Goal: Contribute content

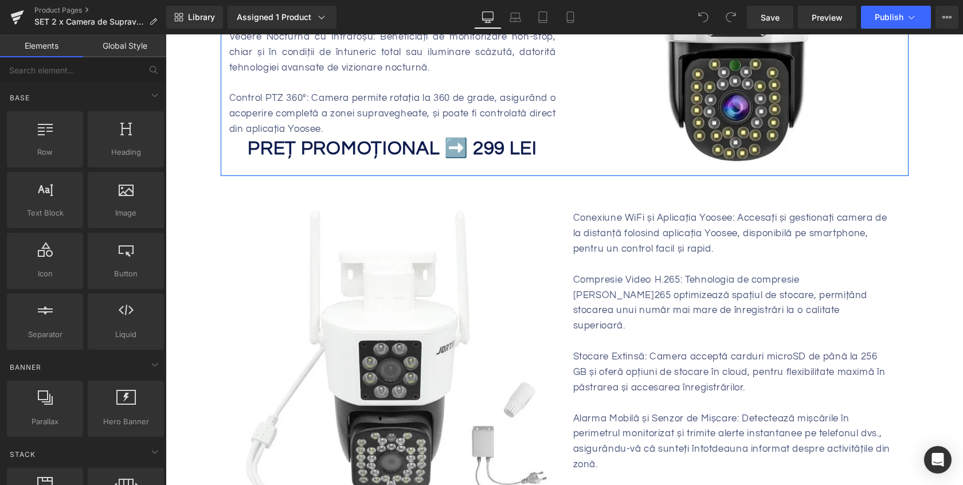
click at [492, 139] on strong "PREȚ PROMOȚIONAL ➡️ 299 LEI" at bounding box center [392, 148] width 289 height 19
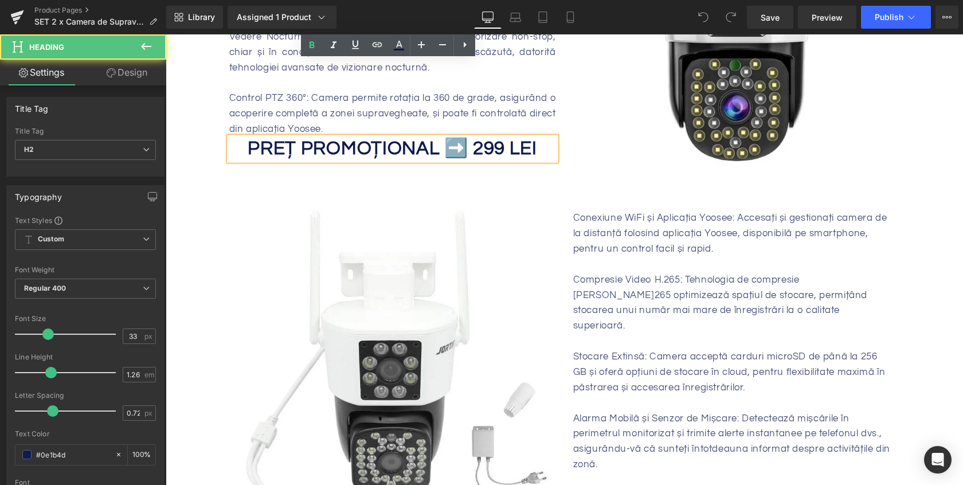
scroll to position [793, 0]
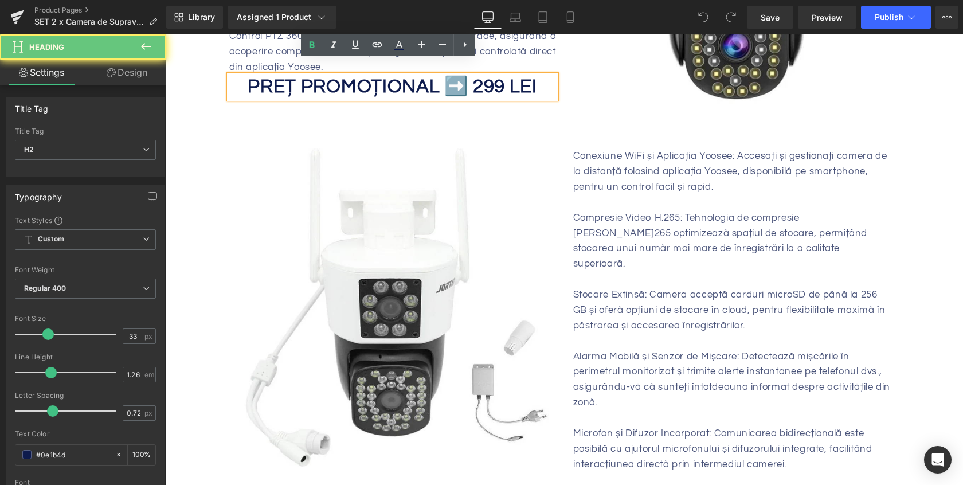
click at [495, 81] on strong "PREȚ PROMOȚIONAL ➡️ 299 LEI" at bounding box center [392, 86] width 289 height 19
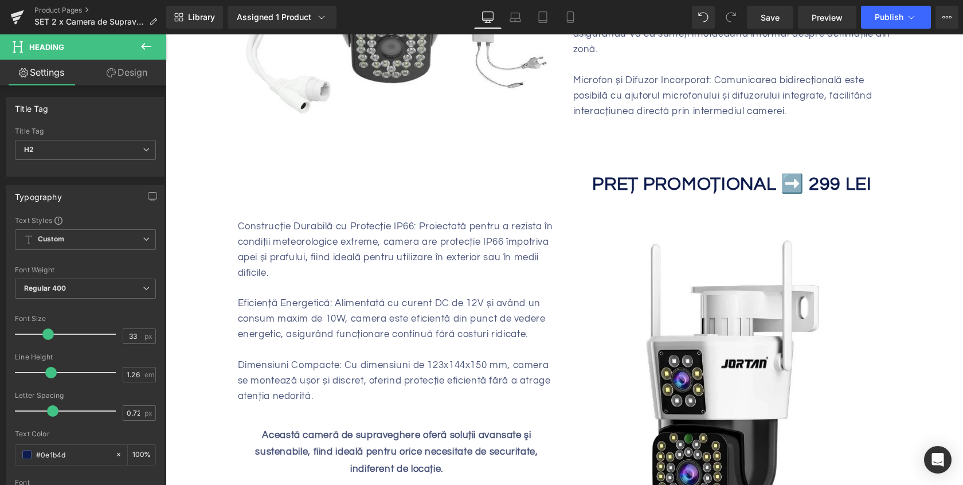
scroll to position [1149, 0]
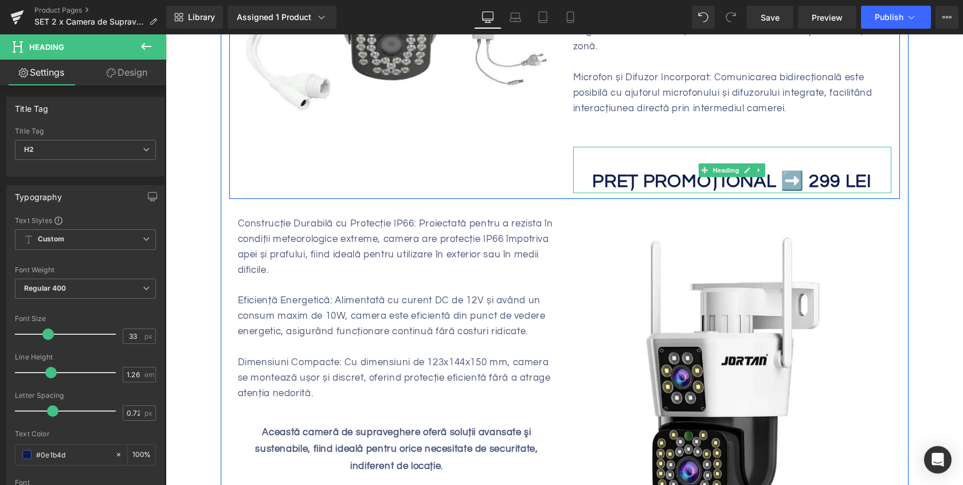
click at [835, 172] on b "PREȚ PROMOȚIONAL ➡️ 299 LEI" at bounding box center [732, 181] width 280 height 19
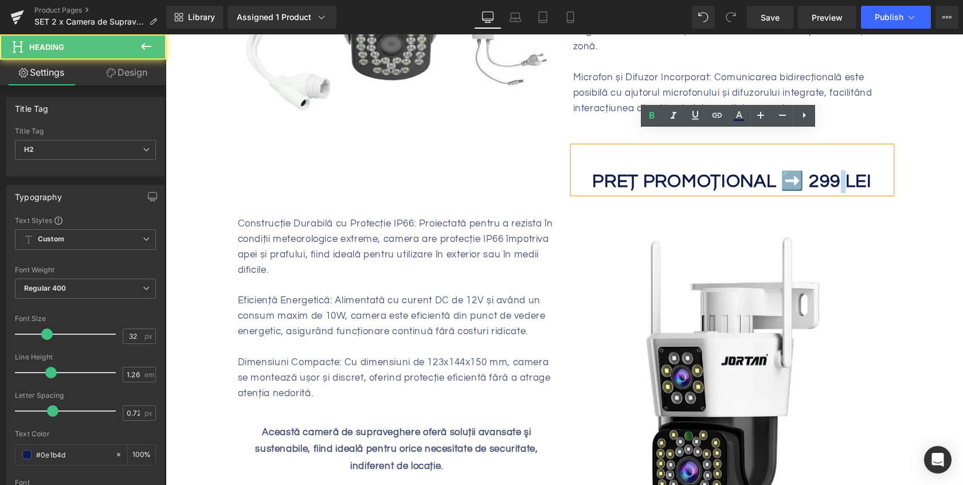
click at [835, 172] on b "PREȚ PROMOȚIONAL ➡️ 299 LEI" at bounding box center [732, 181] width 280 height 19
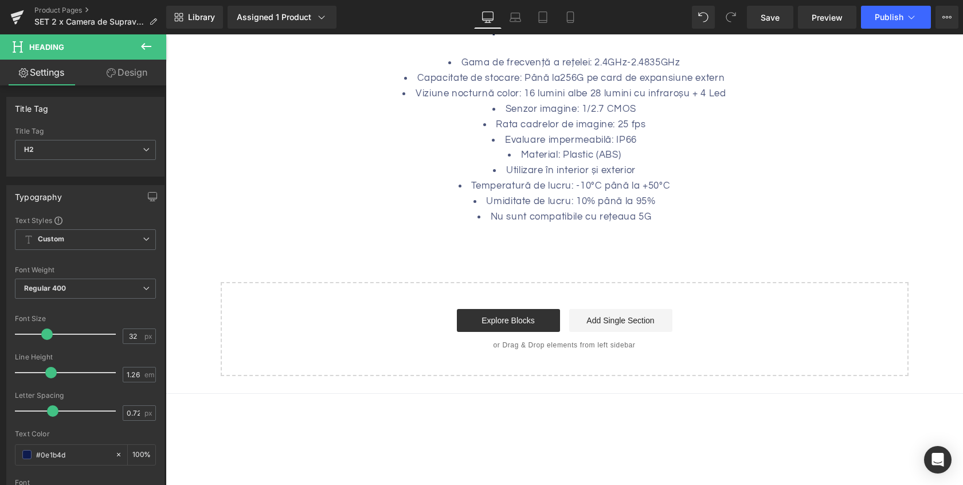
scroll to position [1751, 0]
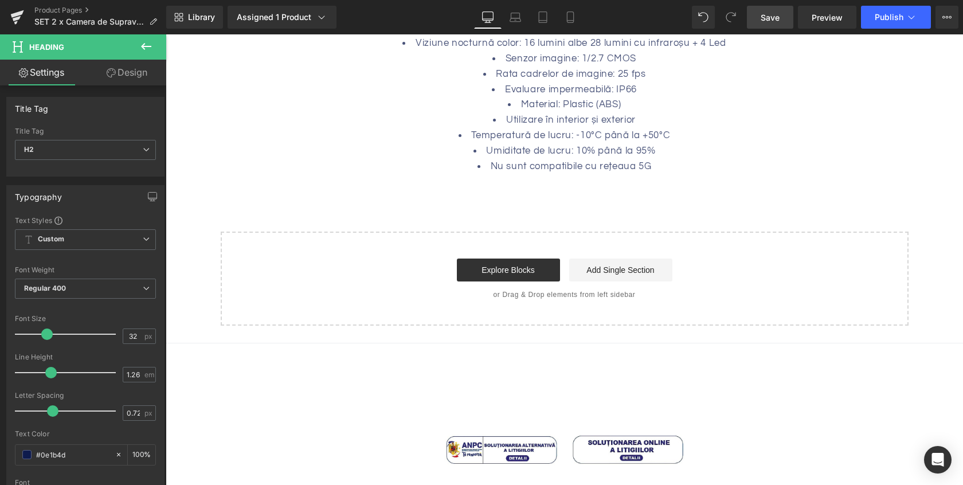
click at [776, 23] on span "Save" at bounding box center [770, 17] width 19 height 12
click at [881, 14] on span "Publish" at bounding box center [889, 17] width 29 height 9
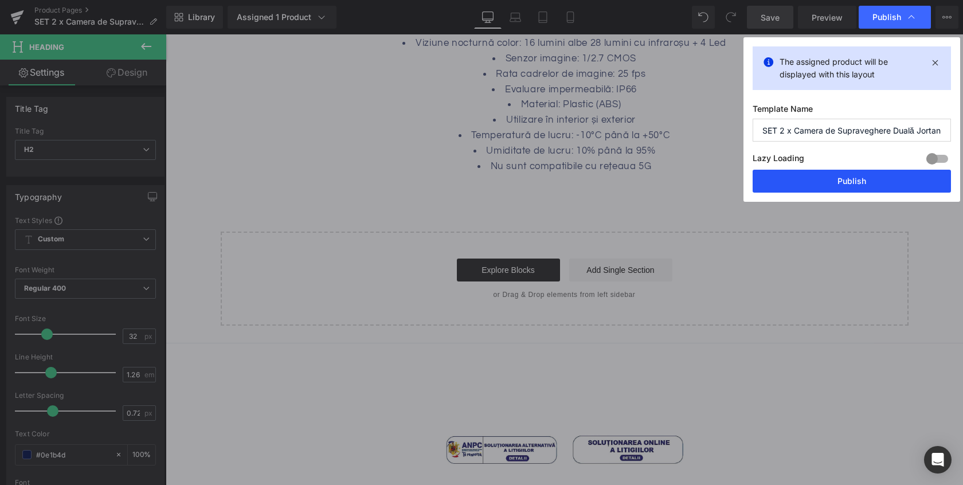
click at [813, 173] on button "Publish" at bounding box center [852, 181] width 198 height 23
